Goal: Task Accomplishment & Management: Use online tool/utility

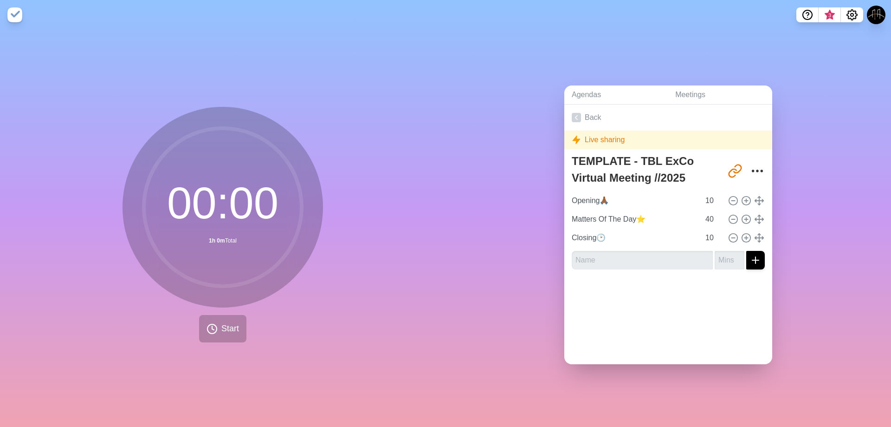
click at [548, 110] on div "Agendas Meetings Back Live sharing TEMPLATE - TBL ExCo Virtual Meeting //2025 […" at bounding box center [669, 228] width 446 height 397
click at [548, 113] on icon at bounding box center [576, 117] width 9 height 9
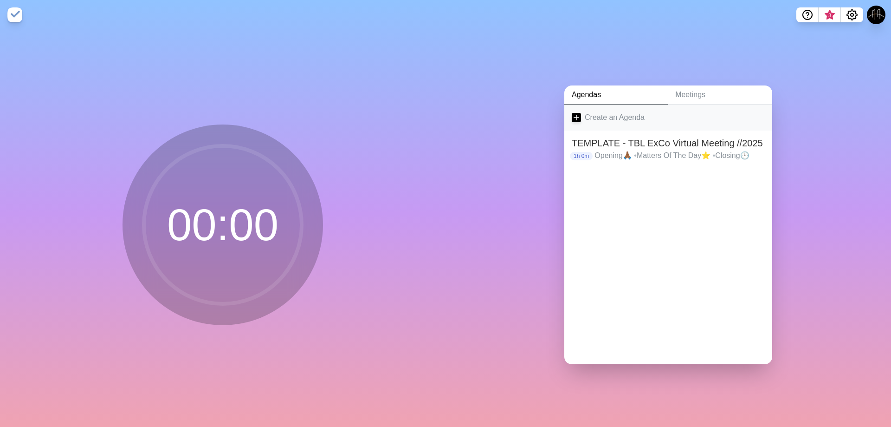
click at [548, 113] on icon at bounding box center [576, 117] width 9 height 9
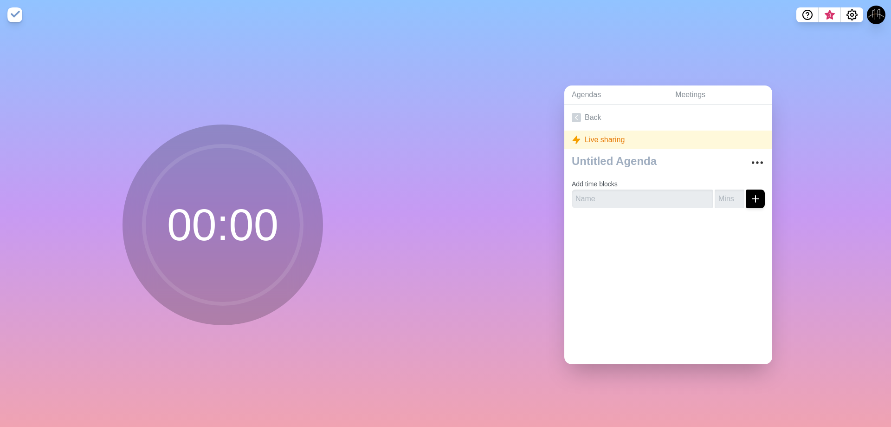
click at [548, 110] on div "Agendas Meetings Back Live sharing Add time blocks" at bounding box center [669, 228] width 446 height 397
click at [548, 113] on icon at bounding box center [576, 117] width 9 height 9
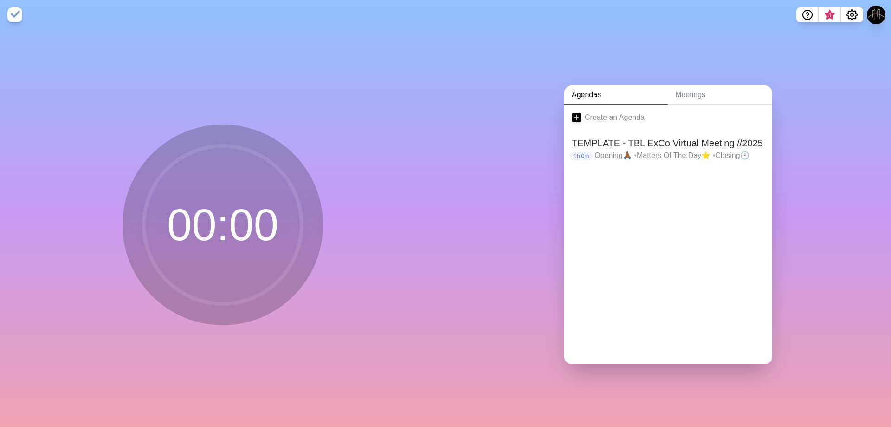
click at [548, 113] on icon at bounding box center [576, 117] width 9 height 9
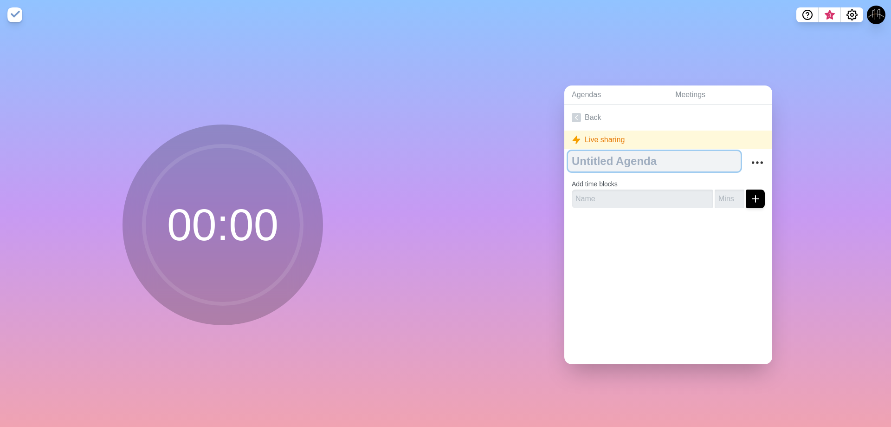
click at [548, 165] on textarea at bounding box center [654, 161] width 173 height 20
paste textarea "TEMPLATE - TBL Virtual Meeting //2025"
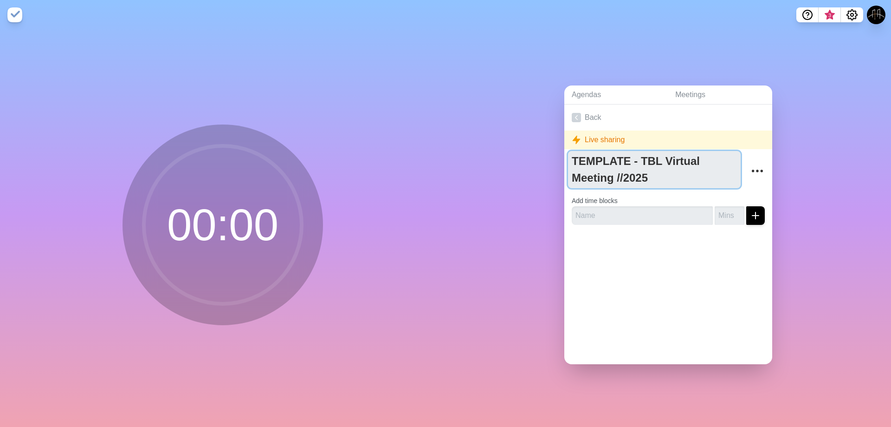
type textarea "TEMPLATE - TBL Virtual Meeting //2025"
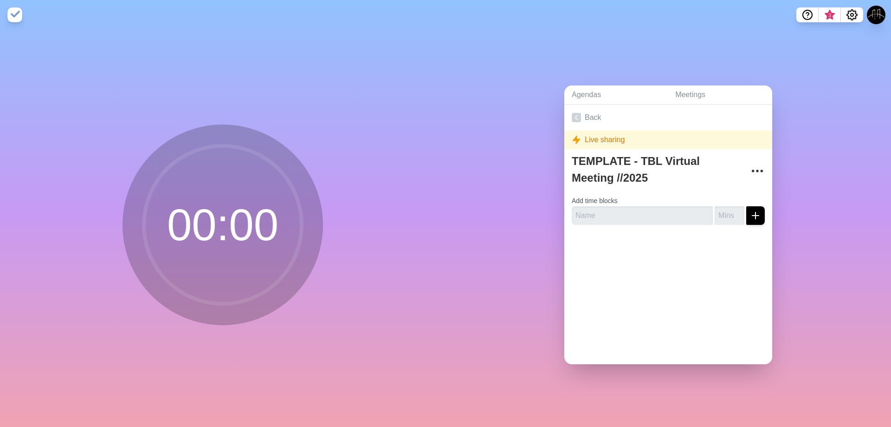
click at [548, 198] on form "Add time blocks" at bounding box center [668, 207] width 193 height 33
drag, startPoint x: 657, startPoint y: 207, endPoint x: 705, endPoint y: 215, distance: 48.5
click at [548, 207] on input "text" at bounding box center [642, 215] width 141 height 19
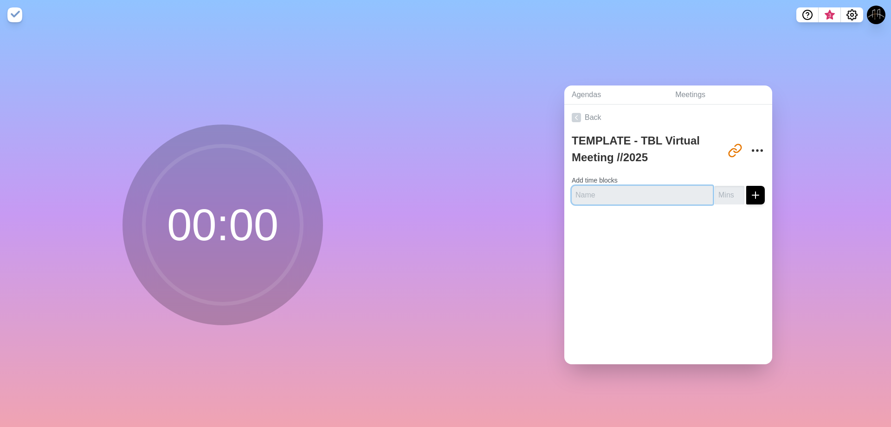
click at [548, 195] on input "text" at bounding box center [642, 195] width 141 height 19
paste input "Opening🙏🏾"
type input "Opening🙏🏾"
click at [548, 192] on input "number" at bounding box center [730, 195] width 30 height 19
type input "30"
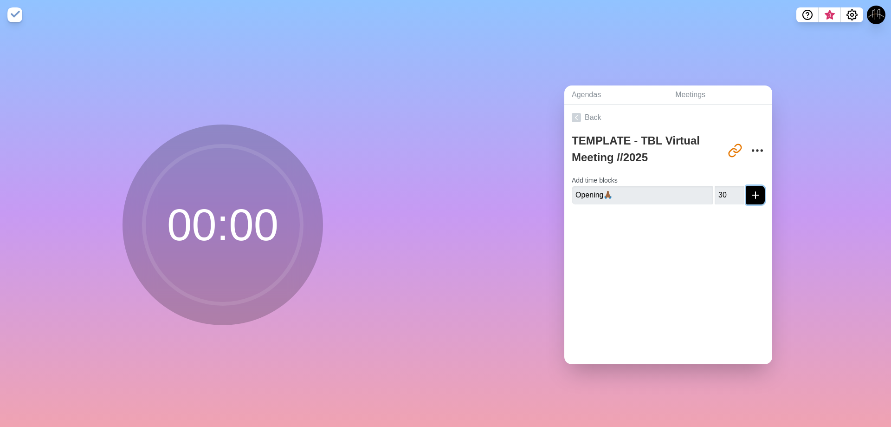
click at [548, 192] on icon "submit" at bounding box center [755, 194] width 11 height 11
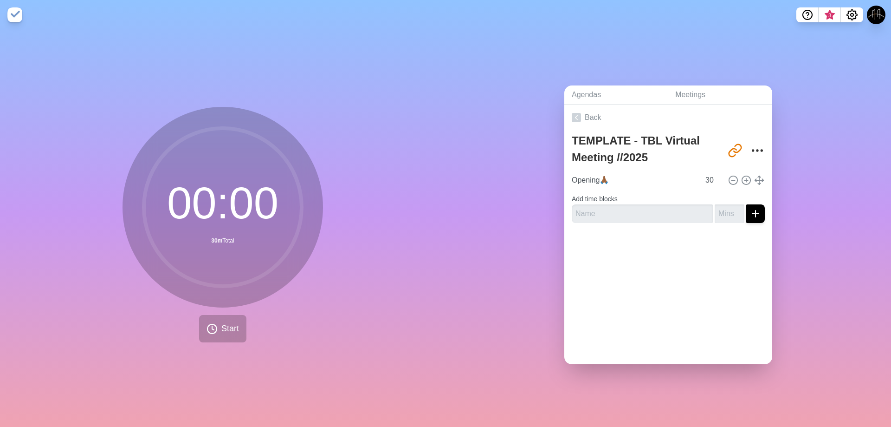
click at [548, 200] on form "Add time blocks" at bounding box center [668, 205] width 193 height 33
click at [548, 206] on input "text" at bounding box center [642, 213] width 141 height 19
paste input "Matters Of The Day⭐"
type input "Matters Of The Day⭐"
click at [548, 207] on input "number" at bounding box center [730, 213] width 30 height 19
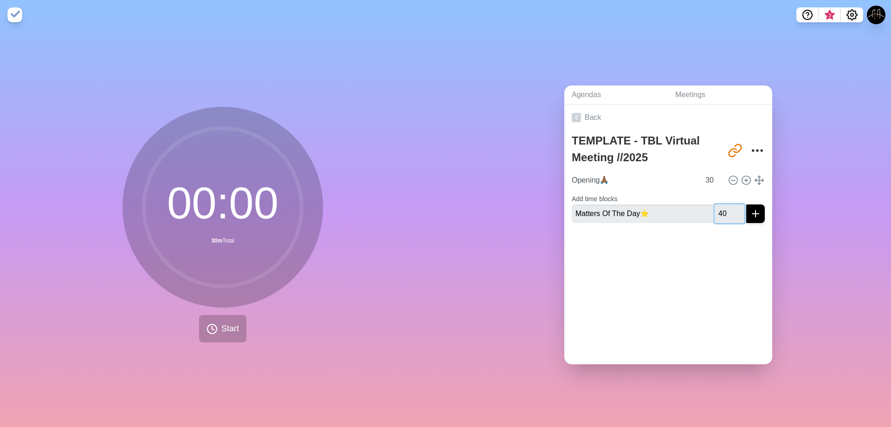
type input "40"
click at [548, 208] on icon "submit" at bounding box center [755, 213] width 11 height 11
click at [548, 223] on input "text" at bounding box center [642, 221] width 141 height 19
paste input "Closing🕑"
type input "Closing🕑"
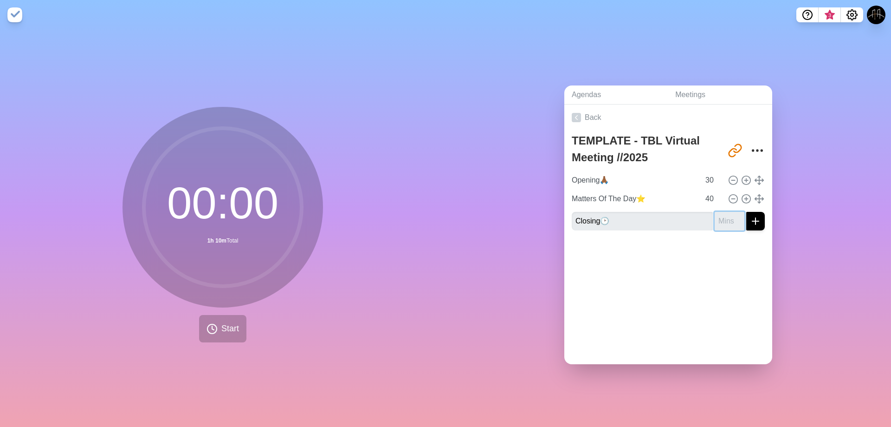
click at [548, 219] on input "number" at bounding box center [730, 221] width 30 height 19
type input "20"
click at [548, 218] on button "submit" at bounding box center [756, 221] width 19 height 19
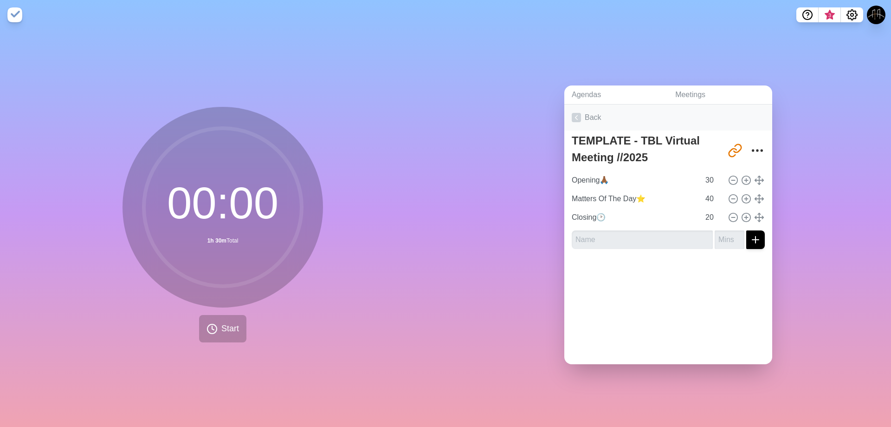
click at [548, 113] on icon at bounding box center [576, 117] width 9 height 9
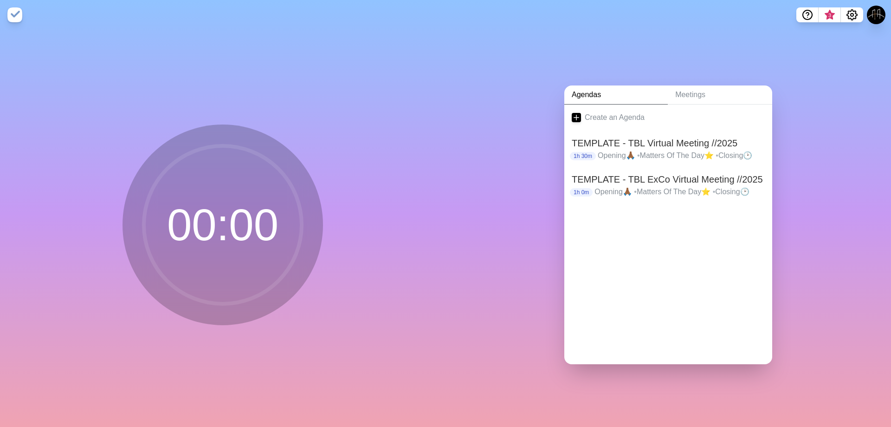
click at [548, 113] on icon at bounding box center [576, 117] width 9 height 9
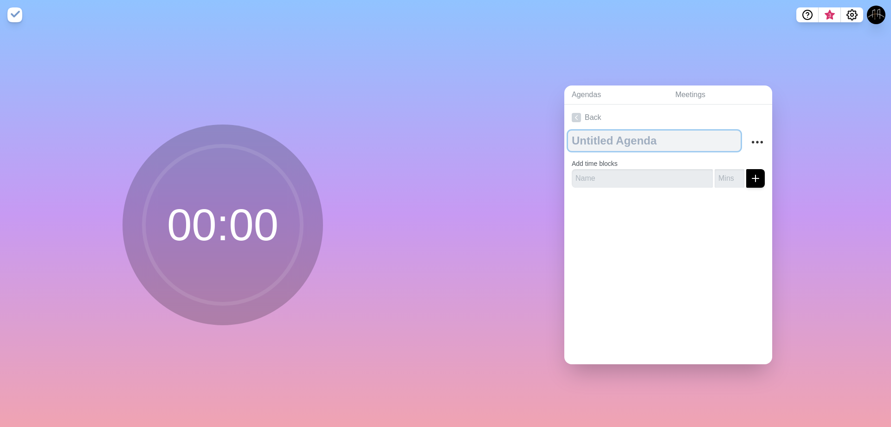
click at [548, 139] on textarea at bounding box center [654, 140] width 173 height 20
drag, startPoint x: 539, startPoint y: 132, endPoint x: 477, endPoint y: 133, distance: 62.7
click at [447, 132] on div "Agendas Meetings Back v Add time blocks" at bounding box center [669, 228] width 446 height 397
paste textarea "TEMPLATE - TBL Physical Meeting //2025"
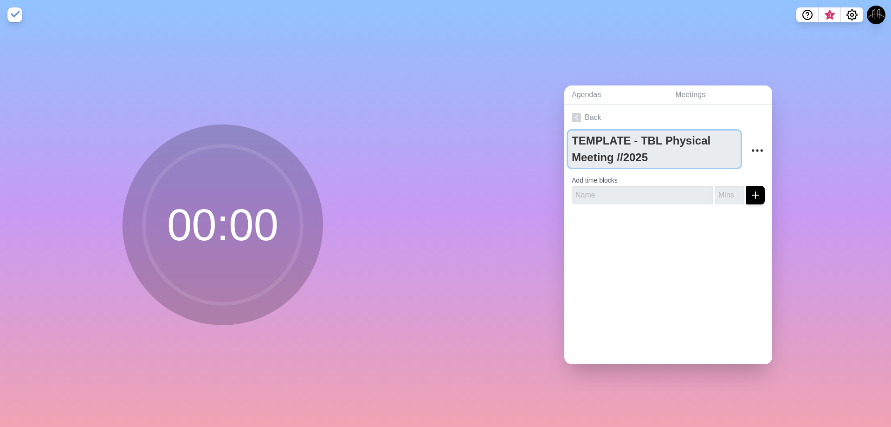
type textarea "TEMPLATE - TBL Physical Meeting //2025"
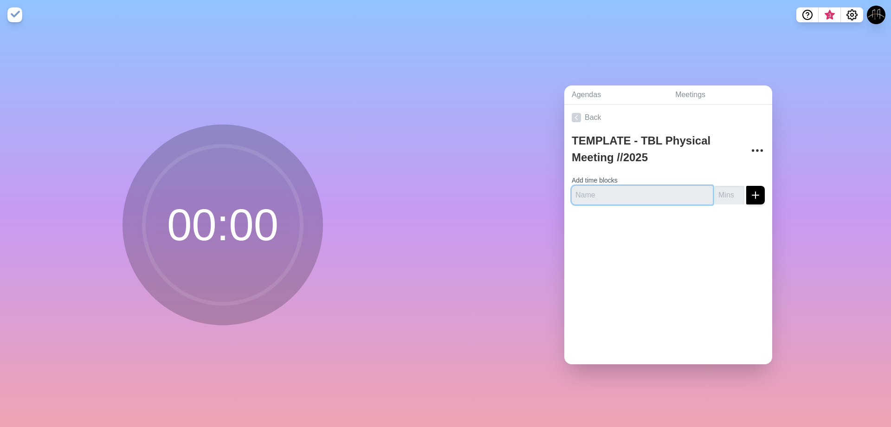
drag, startPoint x: 653, startPoint y: 188, endPoint x: 675, endPoint y: 187, distance: 21.8
click at [548, 188] on input "text" at bounding box center [642, 195] width 141 height 19
drag, startPoint x: 620, startPoint y: 191, endPoint x: 625, endPoint y: 191, distance: 5.1
click at [548, 191] on input "text" at bounding box center [642, 195] width 141 height 19
paste input "Opening🙏🏾"
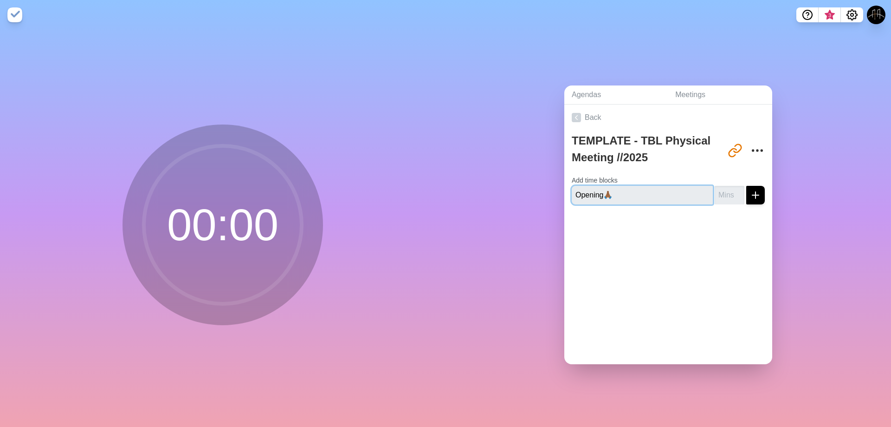
type input "Opening🙏🏾"
click at [548, 191] on input "number" at bounding box center [730, 195] width 30 height 19
type input "45"
click at [548, 189] on icon "submit" at bounding box center [755, 194] width 11 height 11
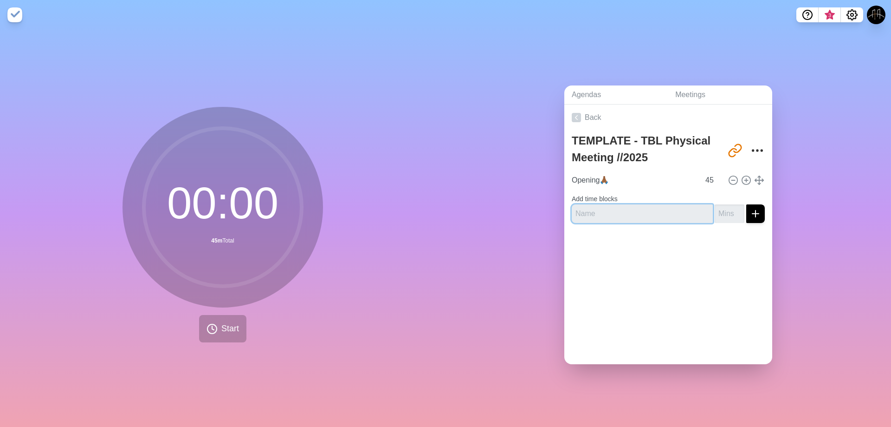
click at [548, 207] on input "text" at bounding box center [642, 213] width 141 height 19
paste input "Matters Of The Day⭐"
type input "Matters Of The Day⭐"
click at [548, 206] on input "number" at bounding box center [730, 213] width 30 height 19
type input "60"
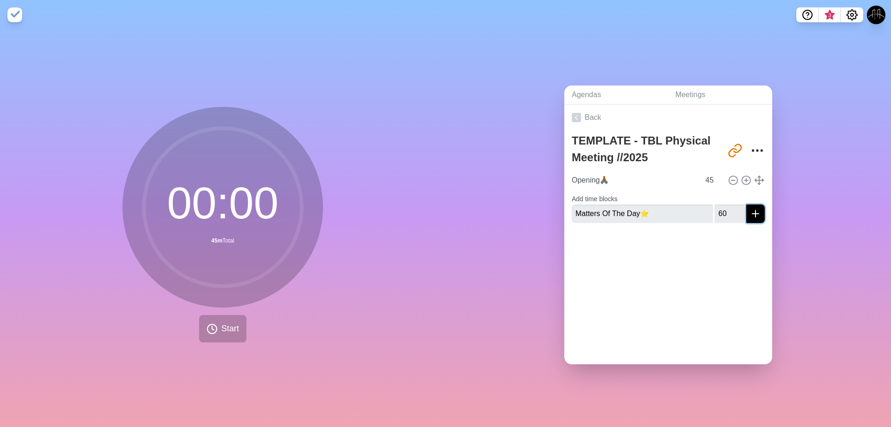
click at [548, 215] on button "submit" at bounding box center [756, 213] width 19 height 19
click at [548, 222] on input "text" at bounding box center [642, 221] width 141 height 19
paste input "Closing🕑"
type input "Closing🕑"
click at [548, 219] on input "number" at bounding box center [730, 221] width 30 height 19
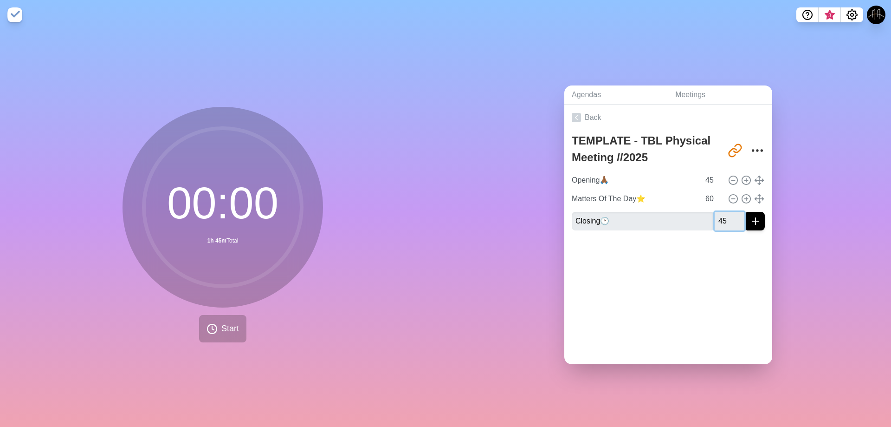
type input "45"
click at [548, 201] on div "Agendas Meetings Back TEMPLATE - TBL Physical Meeting //2025 [URL][DOMAIN_NAME]…" at bounding box center [669, 228] width 446 height 397
click at [548, 115] on link "Back" at bounding box center [669, 117] width 208 height 26
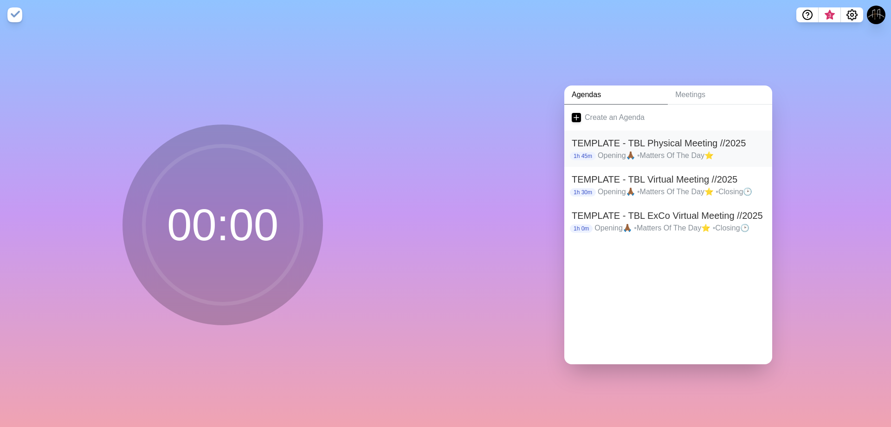
click at [548, 154] on p "Opening🙏🏾 • Matters Of The Day⭐" at bounding box center [681, 155] width 167 height 11
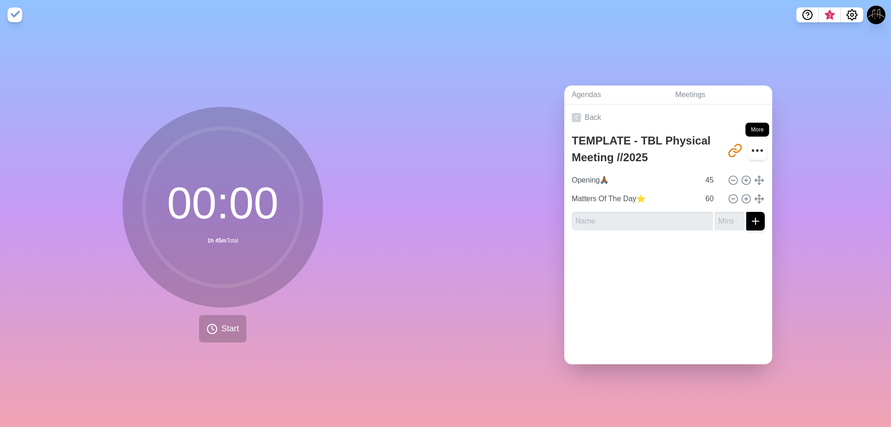
drag, startPoint x: 736, startPoint y: 145, endPoint x: 747, endPoint y: 147, distance: 10.8
click at [548, 147] on div "[URL][DOMAIN_NAME]" at bounding box center [745, 150] width 39 height 19
click at [548, 150] on circle "More" at bounding box center [757, 150] width 1 height 1
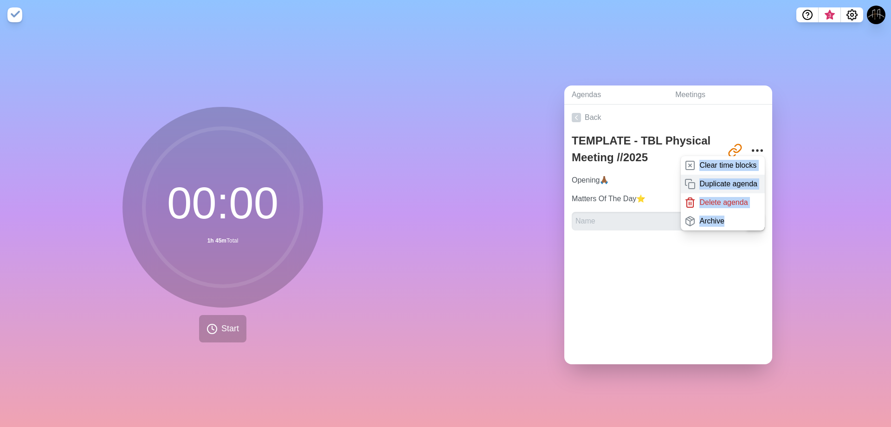
click at [548, 178] on p "Duplicate agenda" at bounding box center [729, 183] width 58 height 11
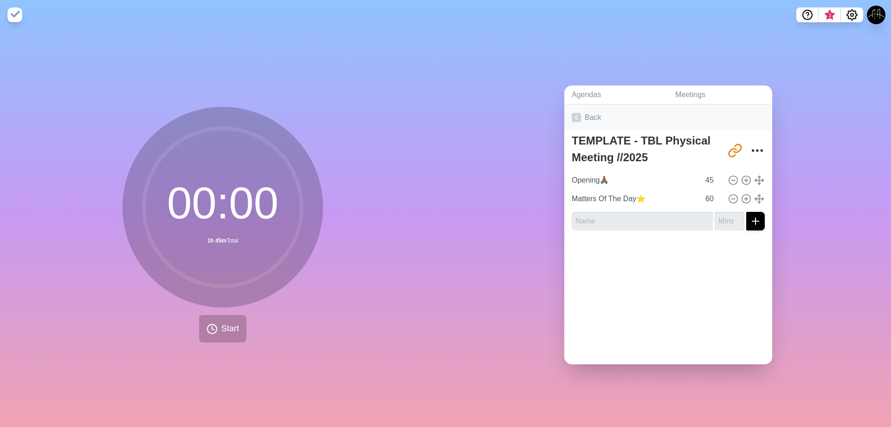
type textarea "TEMPLATE - TBL Physical Meeting //2025 copy"
type input "[URL][DOMAIN_NAME]"
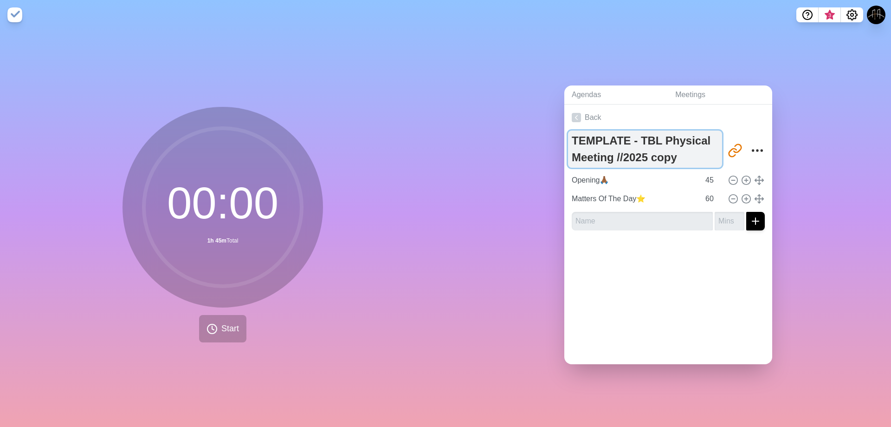
drag, startPoint x: 678, startPoint y: 156, endPoint x: 653, endPoint y: 160, distance: 25.3
click at [548, 160] on textarea "TEMPLATE - TBL Physical Meeting //2025 copy" at bounding box center [645, 148] width 154 height 37
type textarea "BACKUP TEMPLATE - TBL Physical Meeting //2025"
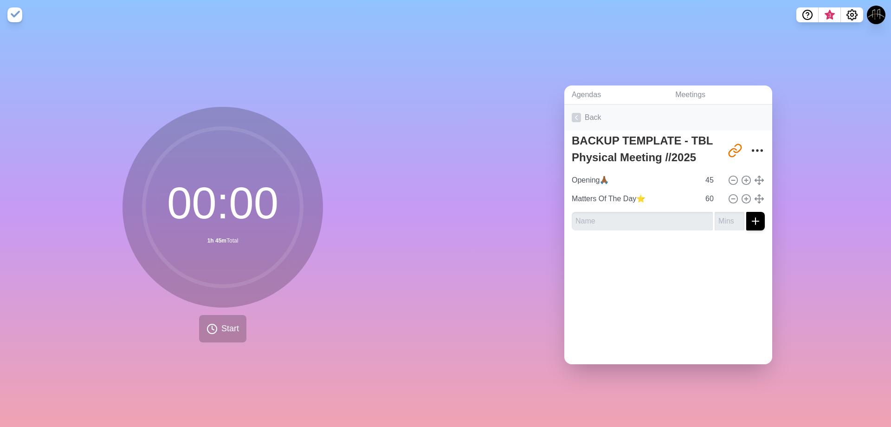
click at [548, 112] on link "Back" at bounding box center [669, 117] width 208 height 26
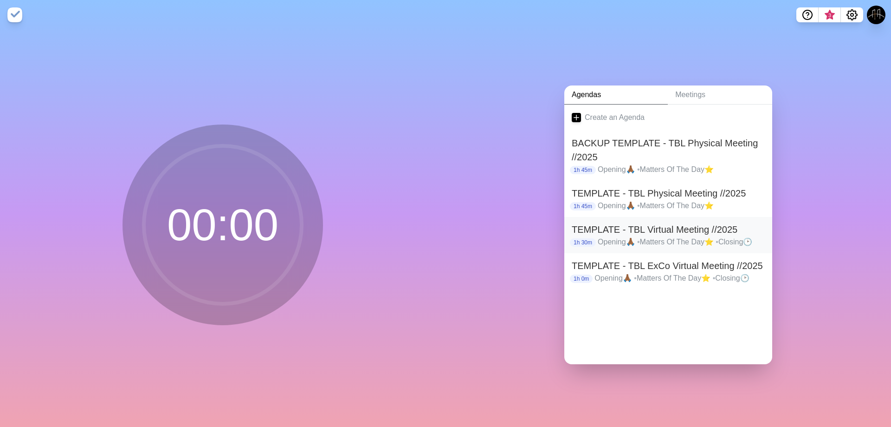
click at [548, 227] on h2 "TEMPLATE - TBL Virtual Meeting //2025" at bounding box center [668, 229] width 193 height 14
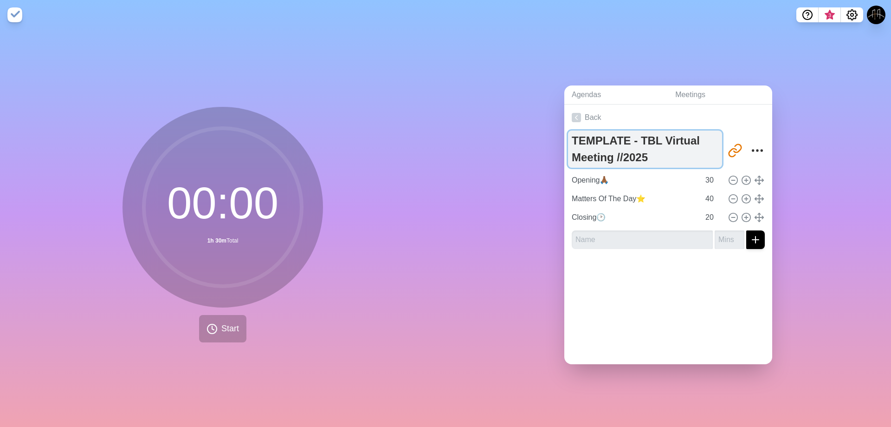
click at [548, 139] on textarea "TEMPLATE - TBL Virtual Meeting //2025" at bounding box center [645, 148] width 154 height 37
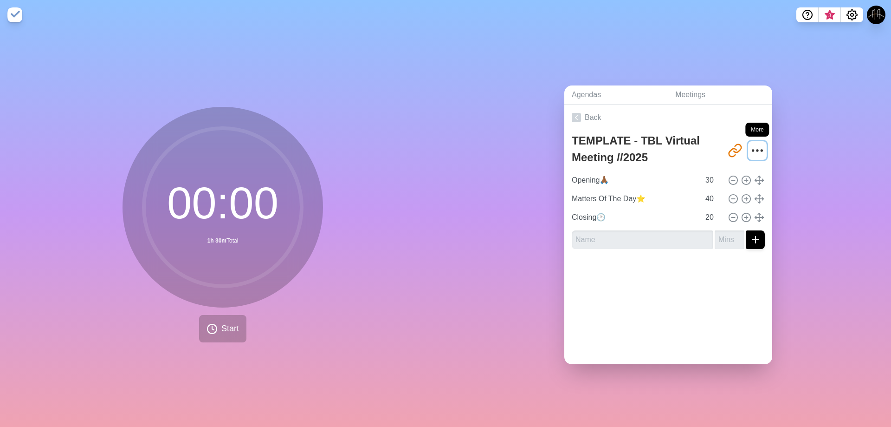
click at [548, 145] on icon "More" at bounding box center [757, 150] width 15 height 15
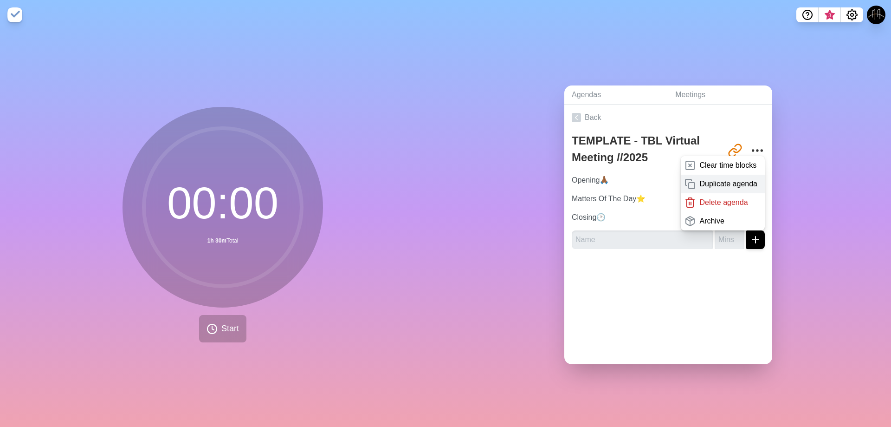
click at [548, 178] on p "Duplicate agenda" at bounding box center [729, 183] width 58 height 11
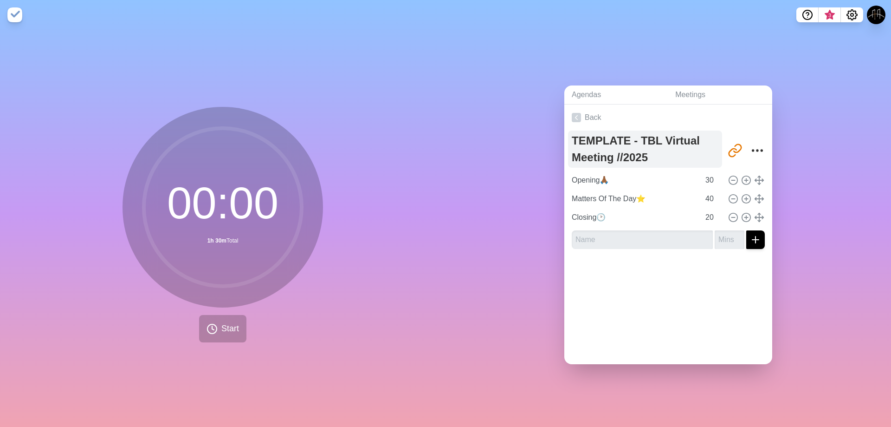
type textarea "TEMPLATE - TBL Virtual Meeting //2025 copy"
type input "[URL][DOMAIN_NAME]"
click at [548, 139] on textarea "TEMPLATE - TBL Virtual Meeting //2025 copy" at bounding box center [645, 148] width 154 height 37
paste textarea "BACKUP"
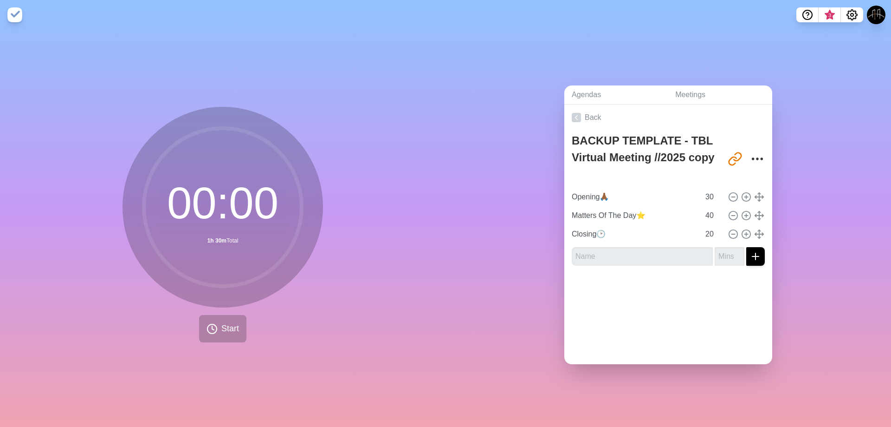
click at [548, 181] on div "BACKUP TEMPLATE - TBL Virtual Meeting //2025 copy" at bounding box center [649, 158] width 154 height 57
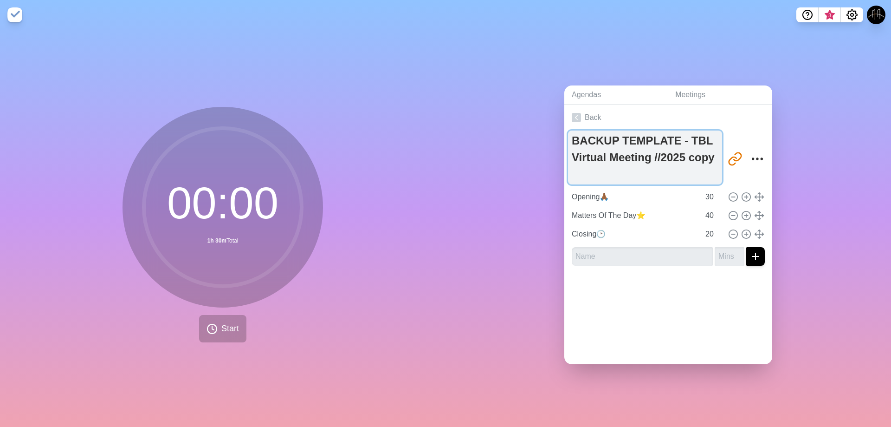
drag, startPoint x: 617, startPoint y: 176, endPoint x: 695, endPoint y: 155, distance: 81.0
click at [548, 155] on textarea "BACKUP TEMPLATE - TBL Virtual Meeting //2025 copy" at bounding box center [645, 157] width 154 height 54
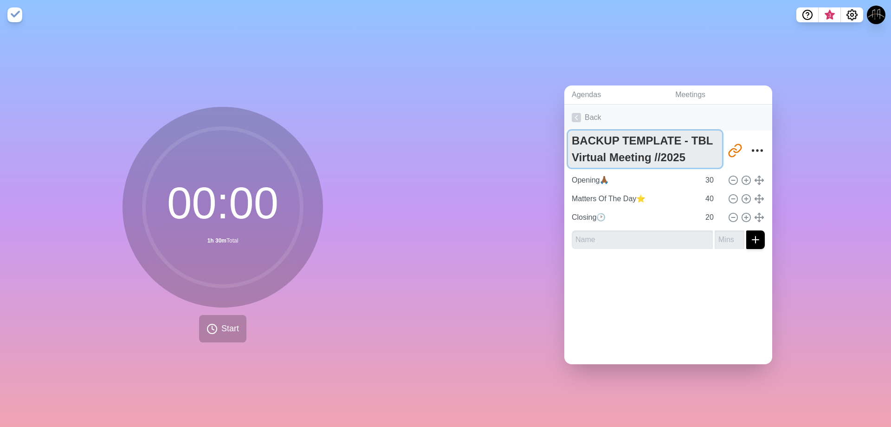
type textarea "BACKUP TEMPLATE - TBL Virtual Meeting //2025"
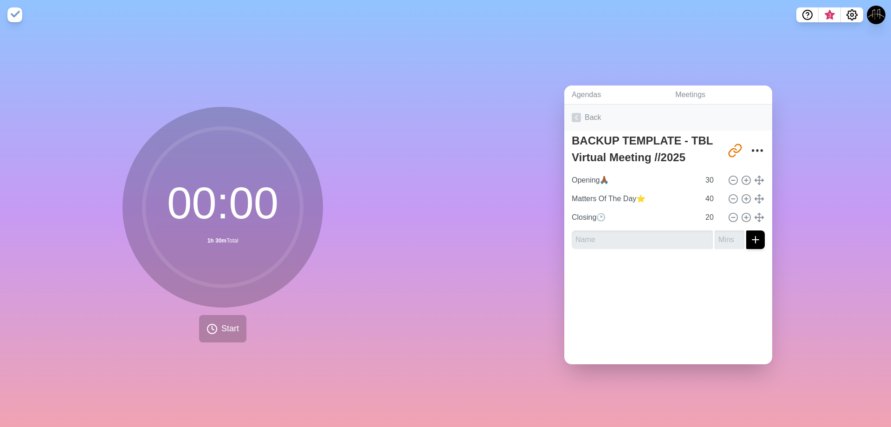
click at [548, 115] on icon at bounding box center [576, 117] width 9 height 9
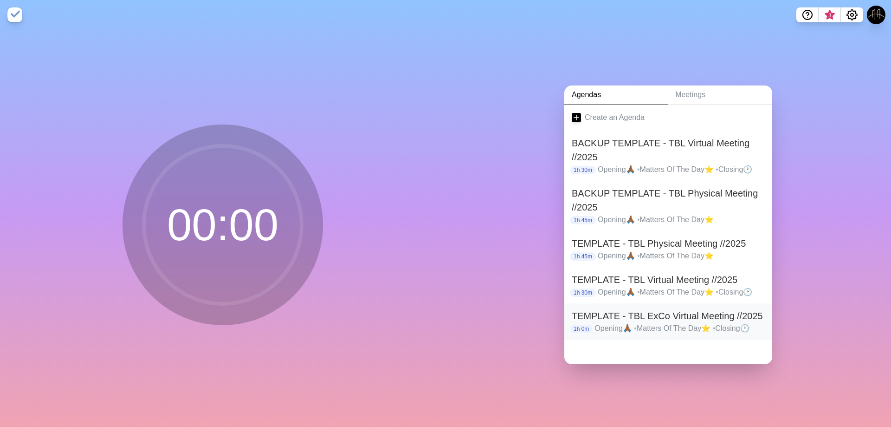
click at [548, 310] on h2 "TEMPLATE - TBL ExCo Virtual Meeting //2025" at bounding box center [668, 316] width 193 height 14
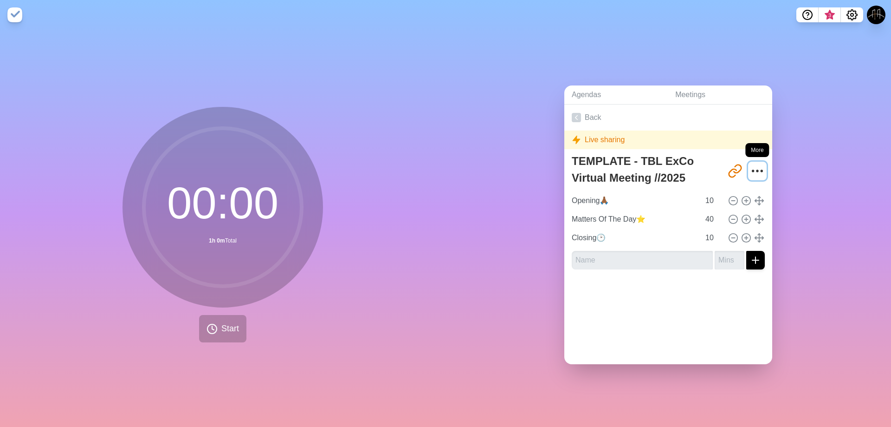
click at [548, 163] on icon "More" at bounding box center [757, 170] width 15 height 15
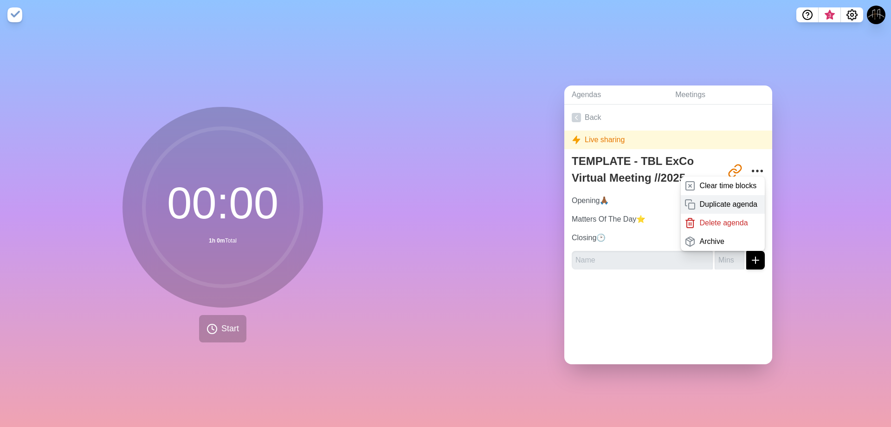
click at [548, 199] on p "Duplicate agenda" at bounding box center [729, 204] width 58 height 11
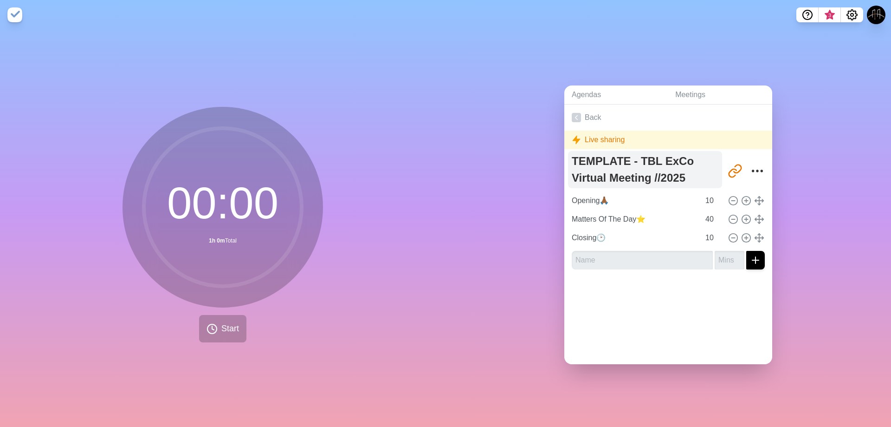
type textarea "TEMPLATE - TBL ExCo Virtual Meeting //2025 copy"
type input "[URL][DOMAIN_NAME]"
click at [548, 167] on textarea "TEMPLATE - TBL ExCo Virtual Meeting //2025 copy" at bounding box center [645, 169] width 154 height 37
drag, startPoint x: 701, startPoint y: 176, endPoint x: 625, endPoint y: 146, distance: 81.5
click at [548, 176] on textarea "TEMPLATE - TBL ExCo Virtual Meeting //2025 copy" at bounding box center [645, 169] width 154 height 37
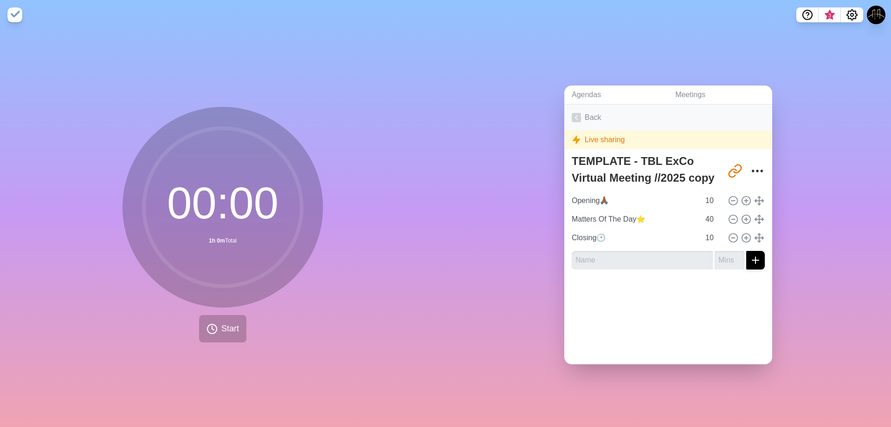
click at [548, 117] on link "Back" at bounding box center [669, 117] width 208 height 26
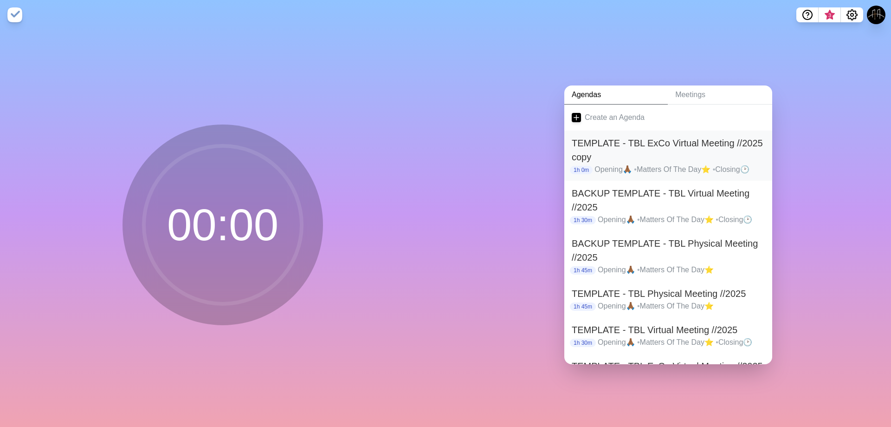
click at [548, 168] on p "Opening🙏🏾 • Matters Of The Day⭐ • Closing🕑" at bounding box center [680, 169] width 170 height 11
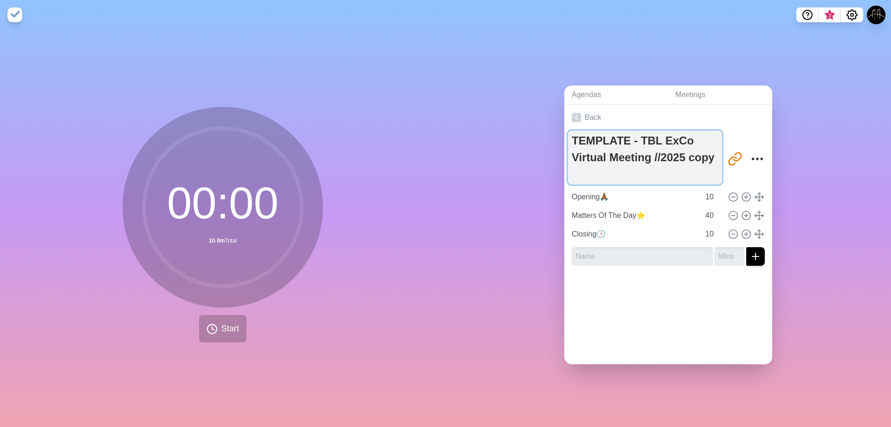
drag, startPoint x: 631, startPoint y: 170, endPoint x: 689, endPoint y: 154, distance: 59.7
click at [548, 154] on textarea "TEMPLATE - TBL ExCo Virtual Meeting //2025 copy" at bounding box center [645, 157] width 154 height 54
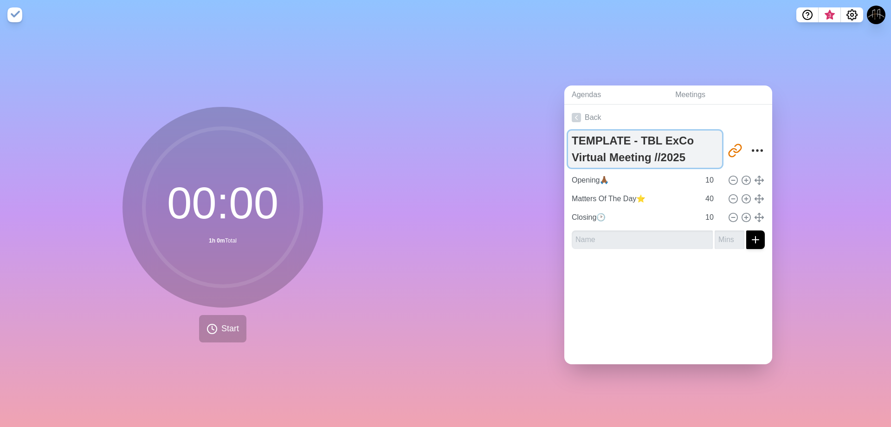
click at [548, 136] on textarea "TEMPLATE - TBL ExCo Virtual Meeting //2025" at bounding box center [645, 148] width 154 height 37
paste textarea "BACKUP"
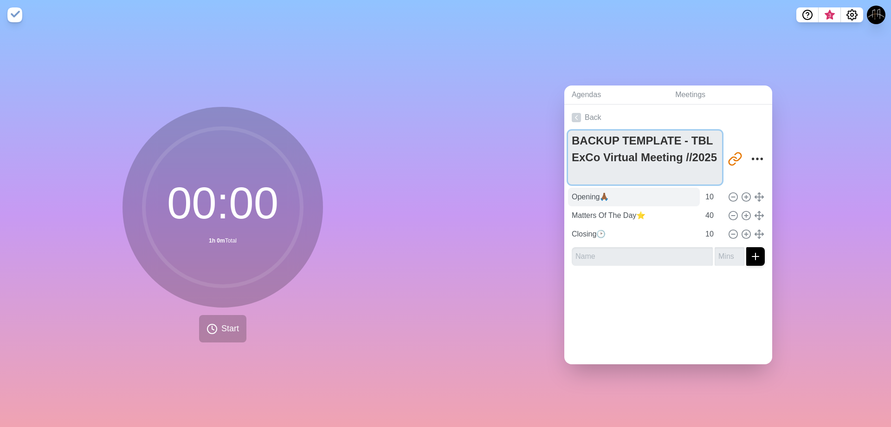
type textarea "BACKUP TEMPLATE - TBL ExCo Virtual Meeting //2025"
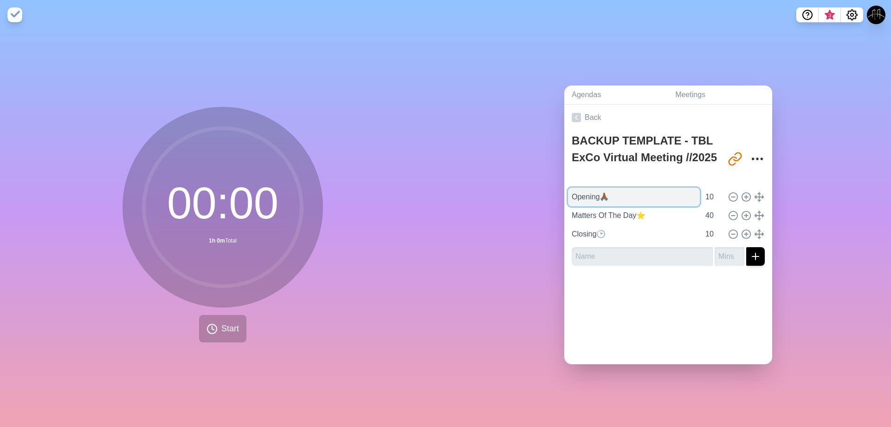
click at [548, 192] on input "Opening🙏🏾" at bounding box center [634, 197] width 132 height 19
click at [548, 113] on icon at bounding box center [576, 117] width 9 height 9
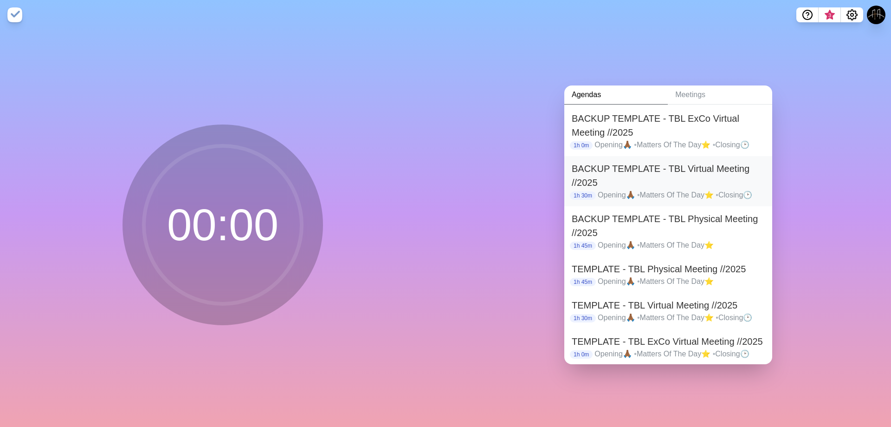
scroll to position [26, 0]
click at [548, 239] on p "Opening🙏🏾 • Matters Of The Day⭐" at bounding box center [681, 244] width 167 height 11
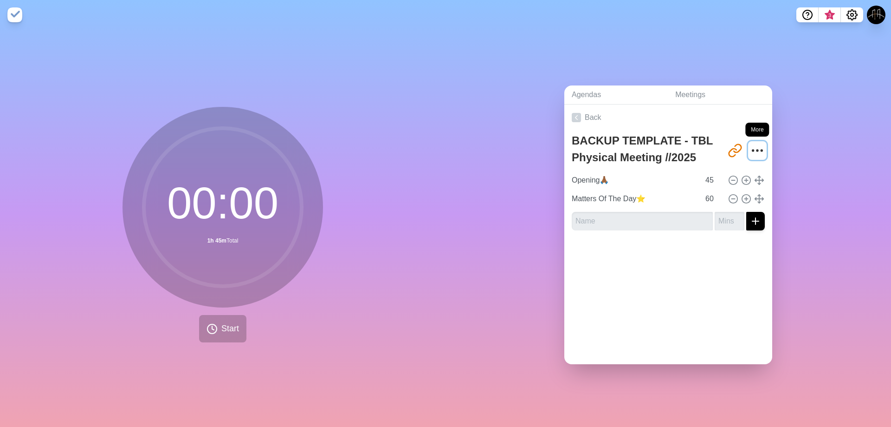
click at [548, 149] on icon "More" at bounding box center [757, 150] width 15 height 15
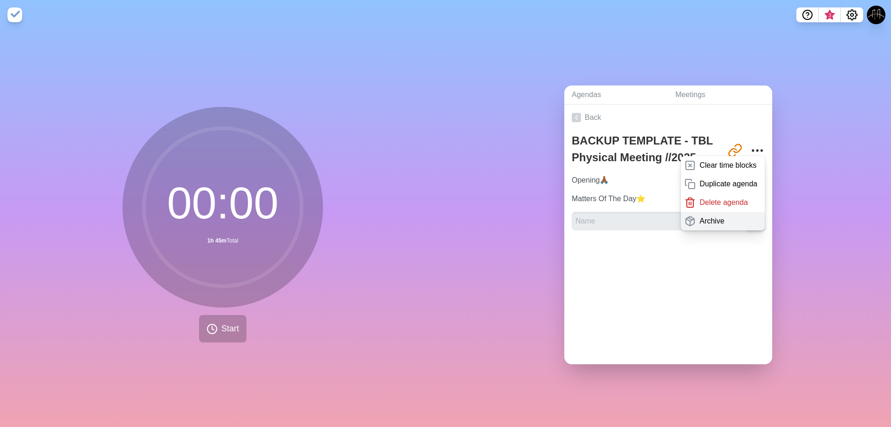
click at [548, 215] on div "Archive" at bounding box center [723, 221] width 84 height 19
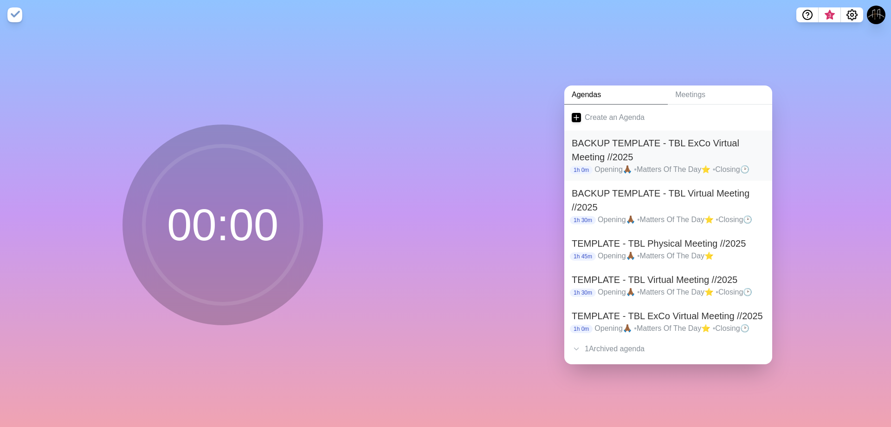
click at [548, 158] on h2 "BACKUP TEMPLATE - TBL ExCo Virtual Meeting //2025" at bounding box center [668, 150] width 193 height 28
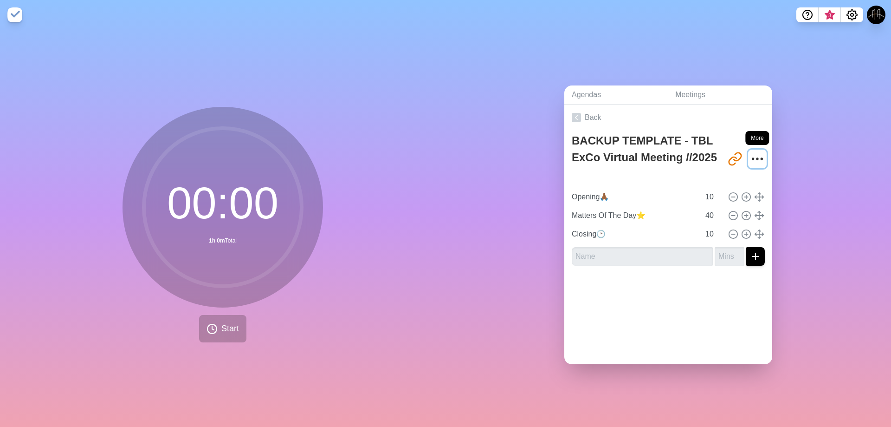
click at [548, 157] on icon "More" at bounding box center [757, 158] width 15 height 15
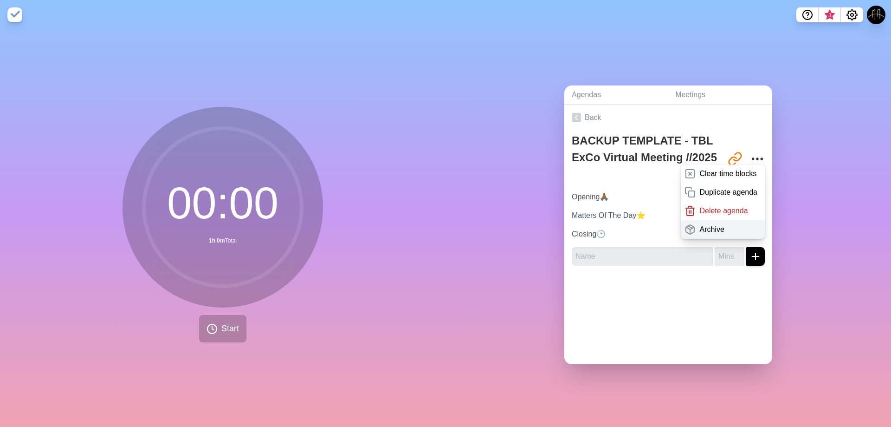
click at [548, 226] on div "Archive" at bounding box center [723, 229] width 84 height 19
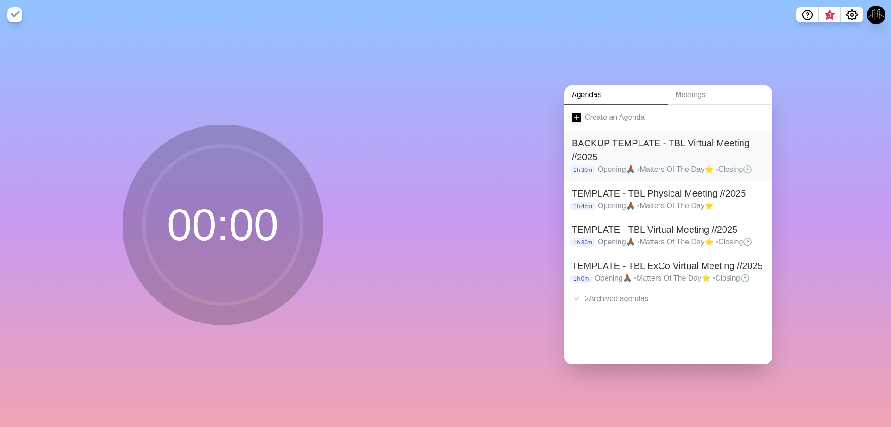
click at [548, 153] on h2 "BACKUP TEMPLATE - TBL Virtual Meeting //2025" at bounding box center [668, 150] width 193 height 28
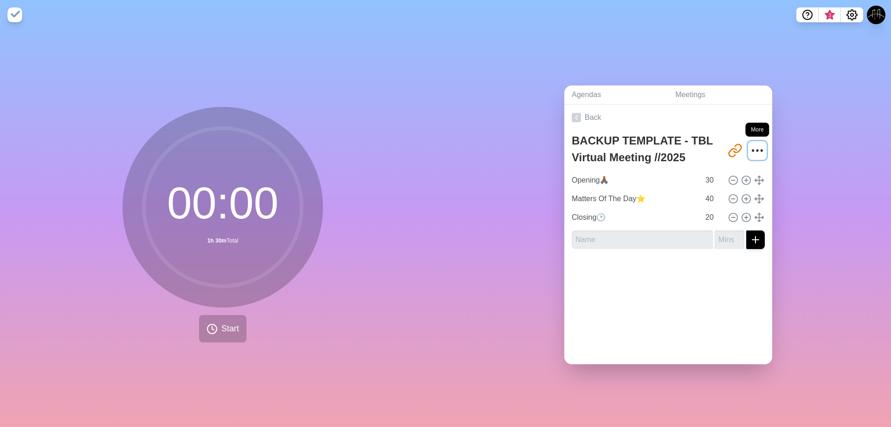
click at [548, 144] on icon "More" at bounding box center [757, 150] width 15 height 15
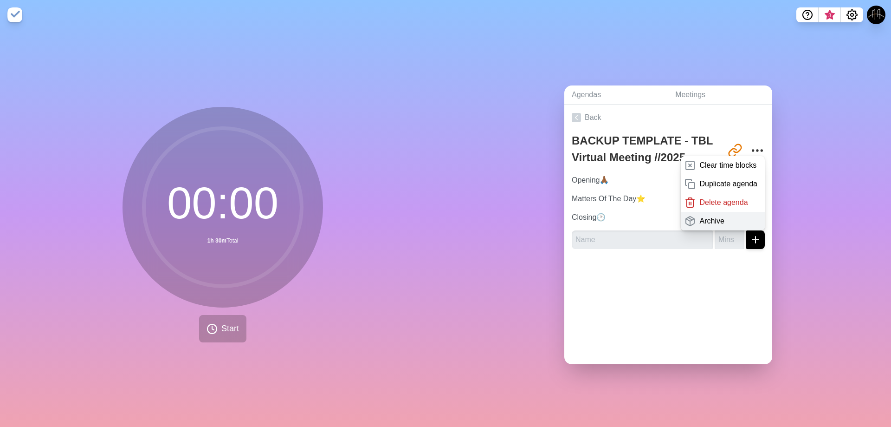
click at [548, 215] on div "Archive" at bounding box center [723, 221] width 84 height 19
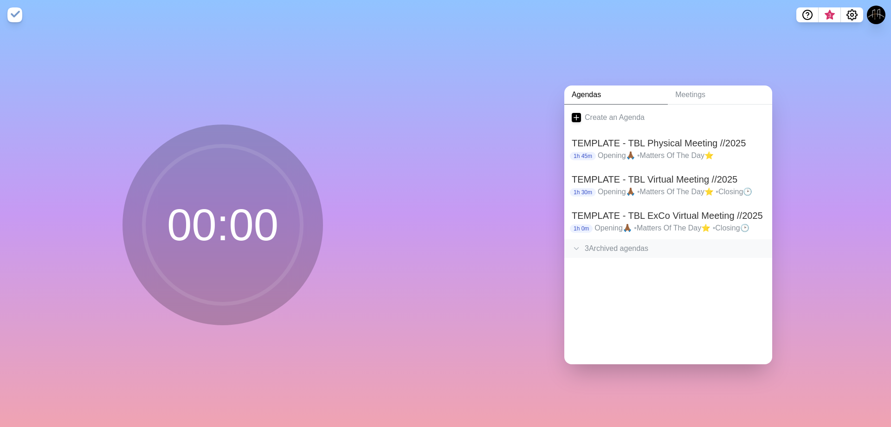
click at [548, 248] on div "3 Archived agenda s" at bounding box center [669, 248] width 208 height 19
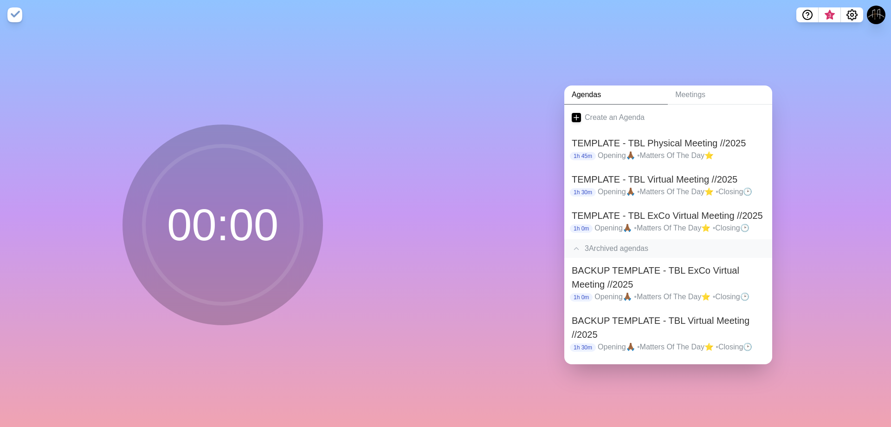
click at [548, 248] on div "3 Archived agenda s" at bounding box center [669, 248] width 208 height 19
